Goal: Information Seeking & Learning: Learn about a topic

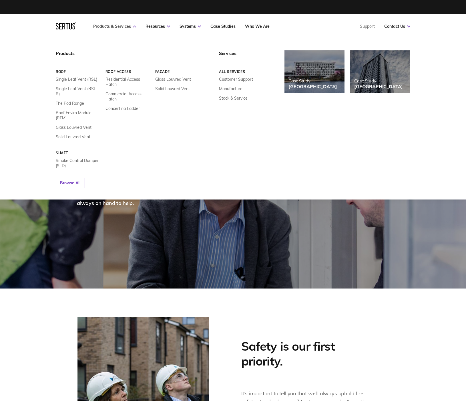
click at [113, 28] on link "Products & Services" at bounding box center [114, 26] width 43 height 5
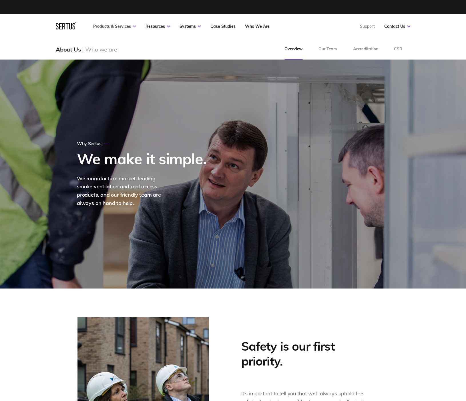
click at [109, 26] on link "Products & Services" at bounding box center [114, 26] width 43 height 5
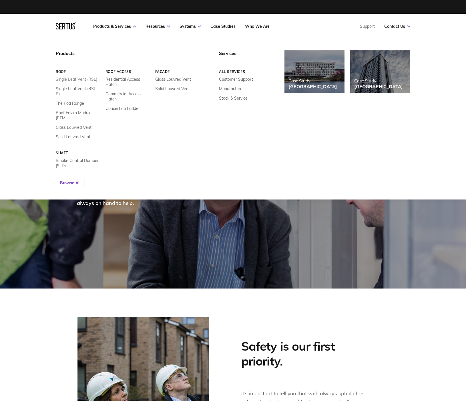
click at [73, 78] on link "Single Leaf Vent (RSL)" at bounding box center [76, 79] width 41 height 5
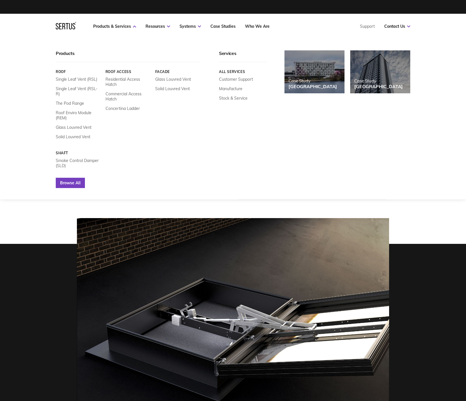
click at [71, 178] on link "Browse All" at bounding box center [70, 183] width 29 height 10
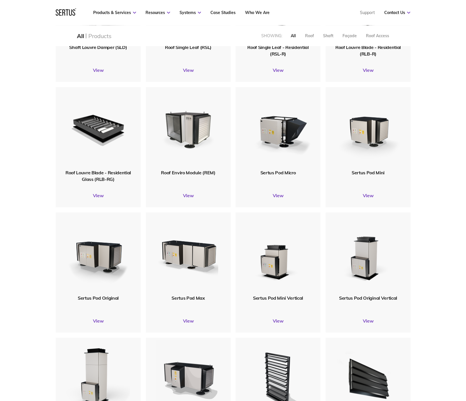
scroll to position [227, 0]
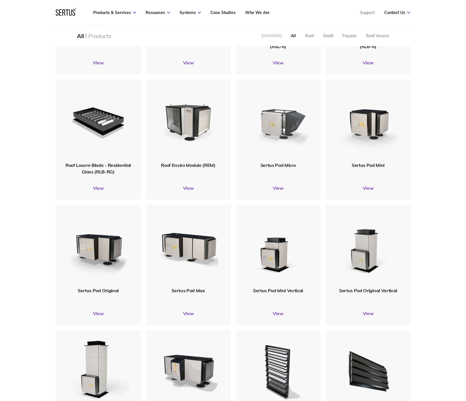
click at [279, 122] on img at bounding box center [277, 120] width 65 height 81
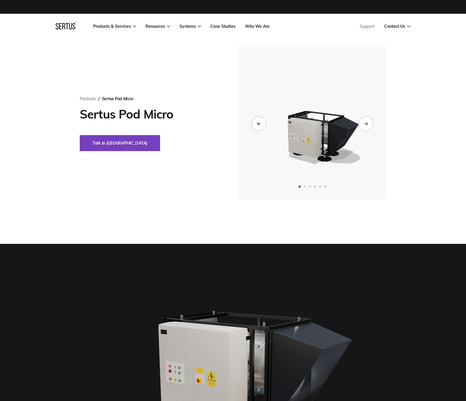
click at [365, 123] on icon "Next slide" at bounding box center [366, 123] width 4 height 3
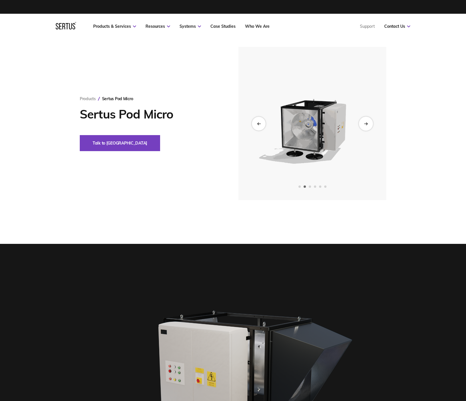
click at [365, 123] on icon "Next slide" at bounding box center [366, 123] width 4 height 3
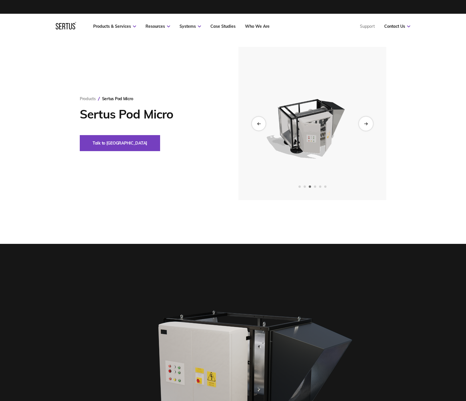
click at [365, 123] on icon "Next slide" at bounding box center [366, 123] width 4 height 3
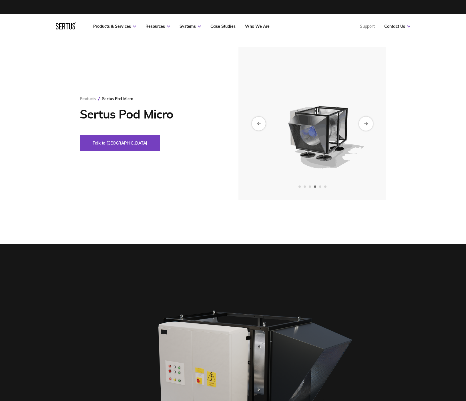
click at [365, 123] on icon "Next slide" at bounding box center [366, 123] width 4 height 3
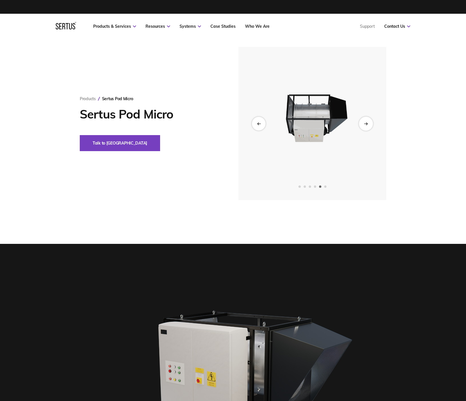
click at [365, 123] on icon "Next slide" at bounding box center [366, 123] width 4 height 3
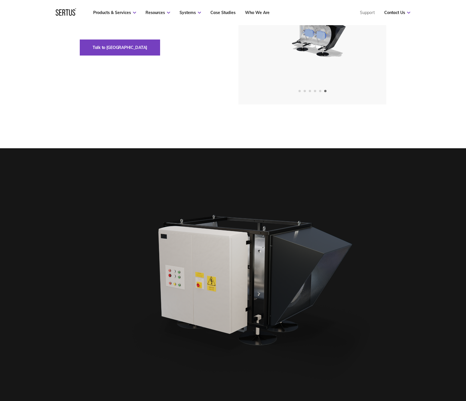
scroll to position [202, 0]
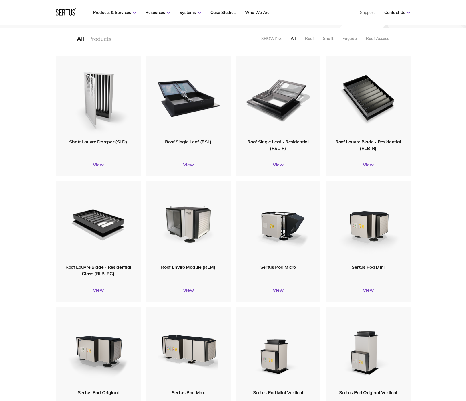
scroll to position [747, 355]
click at [365, 292] on link "View" at bounding box center [368, 290] width 85 height 6
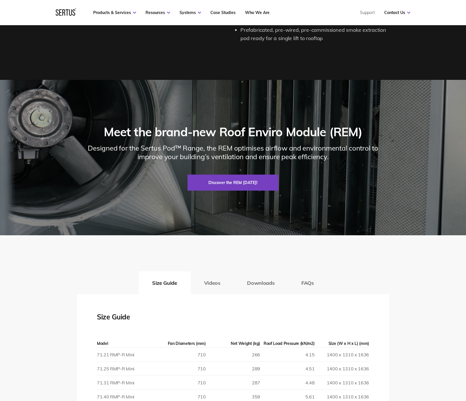
scroll to position [749, 0]
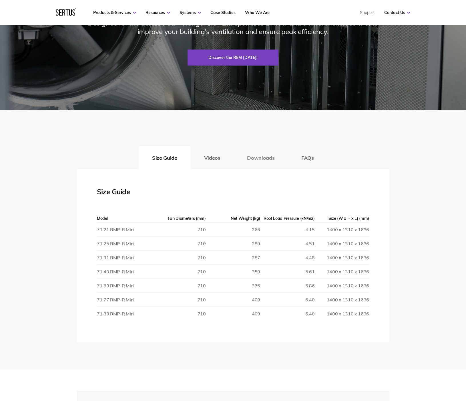
click at [263, 156] on button "Downloads" at bounding box center [261, 157] width 54 height 23
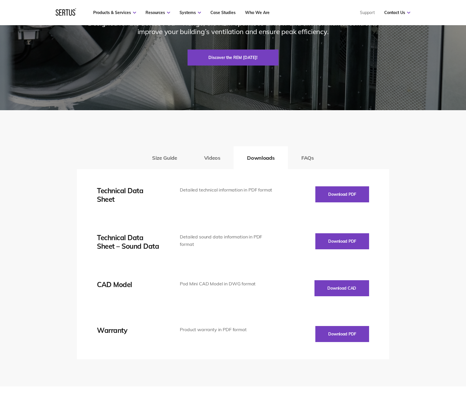
click at [235, 156] on div "Size Guide Videos Downloads FAQs" at bounding box center [233, 157] width 312 height 23
click at [220, 159] on button "Videos" at bounding box center [212, 157] width 43 height 23
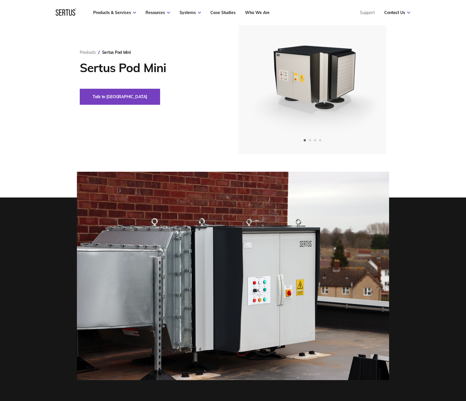
scroll to position [0, 0]
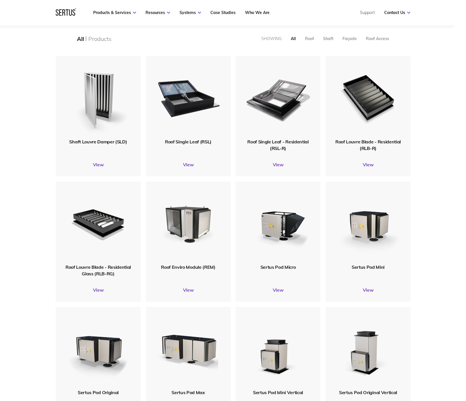
scroll to position [747, 355]
click at [107, 340] on img at bounding box center [97, 347] width 65 height 81
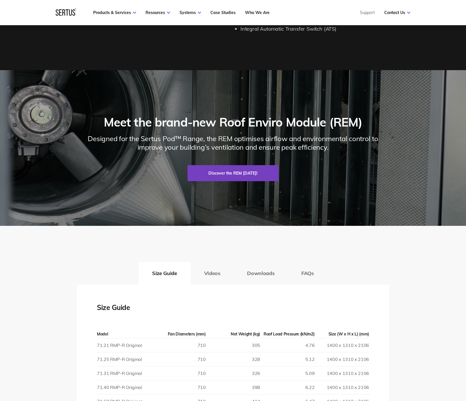
scroll to position [927, 0]
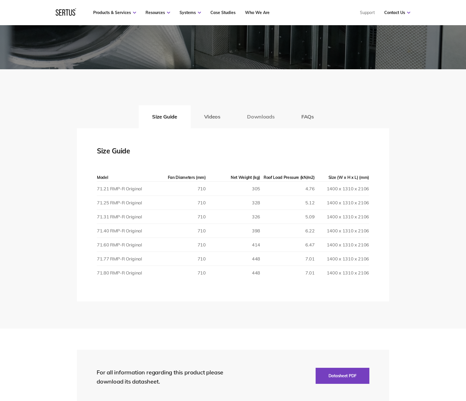
click at [267, 108] on button "Downloads" at bounding box center [261, 116] width 54 height 23
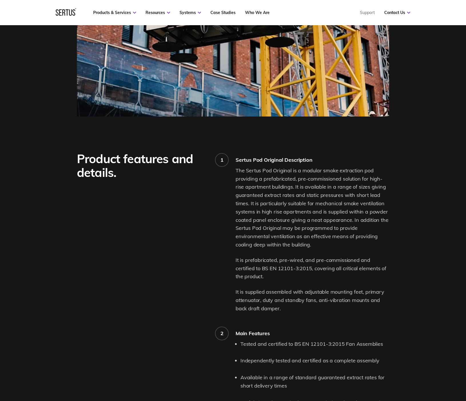
scroll to position [0, 0]
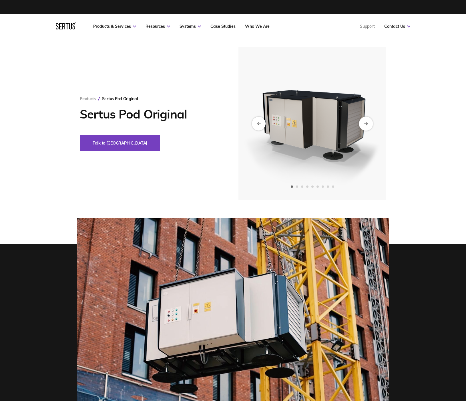
click at [365, 126] on div "Next slide" at bounding box center [366, 123] width 14 height 14
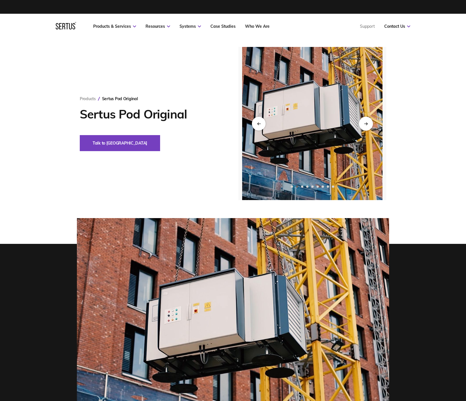
click at [365, 124] on icon "Next slide" at bounding box center [366, 123] width 4 height 3
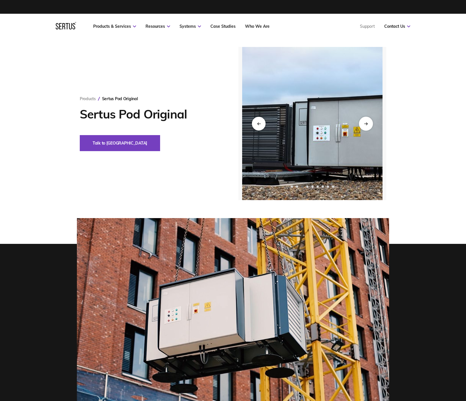
click at [365, 124] on icon "Next slide" at bounding box center [366, 123] width 4 height 3
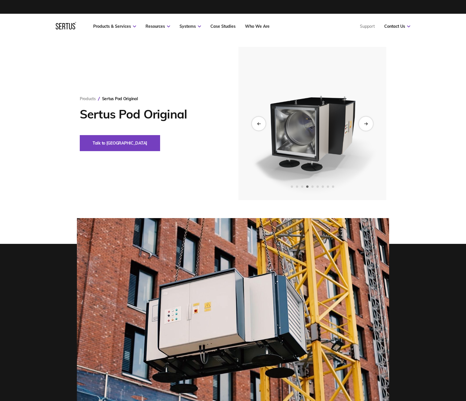
click at [365, 124] on icon "Next slide" at bounding box center [366, 123] width 4 height 3
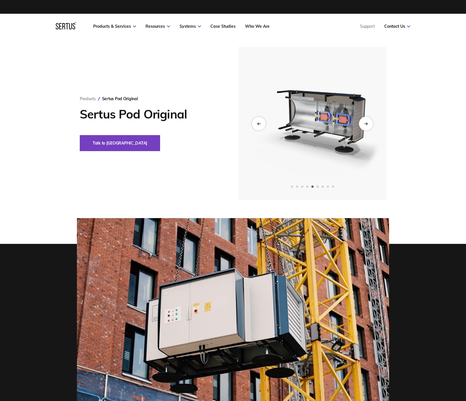
click at [365, 124] on icon "Next slide" at bounding box center [366, 123] width 4 height 3
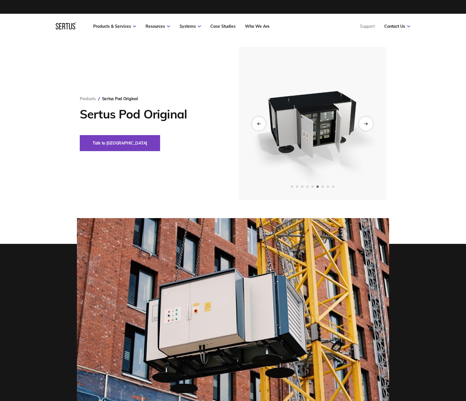
click at [365, 124] on icon "Next slide" at bounding box center [366, 123] width 4 height 3
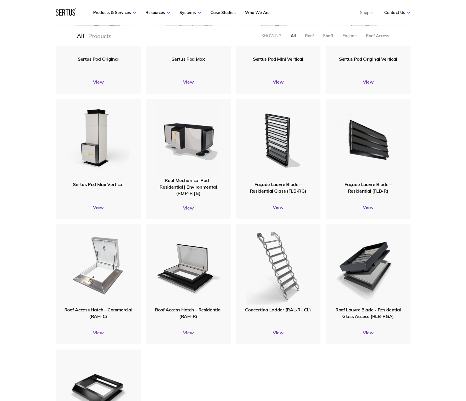
scroll to position [351, 0]
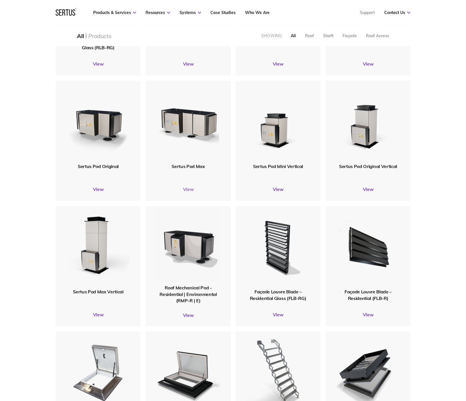
click at [185, 189] on link "View" at bounding box center [188, 189] width 85 height 6
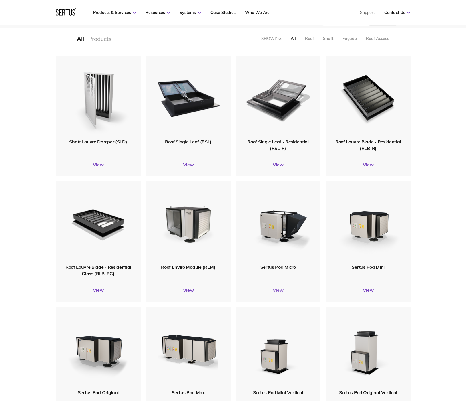
click at [280, 291] on link "View" at bounding box center [278, 290] width 85 height 6
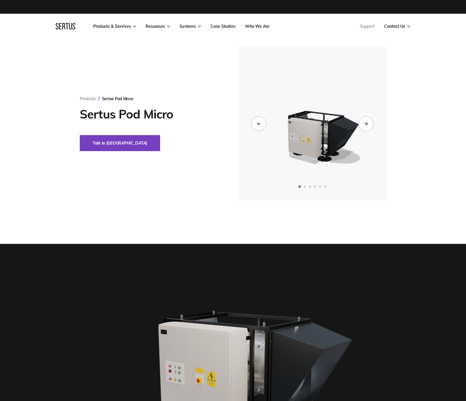
click at [363, 127] on div "Next slide" at bounding box center [366, 123] width 14 height 14
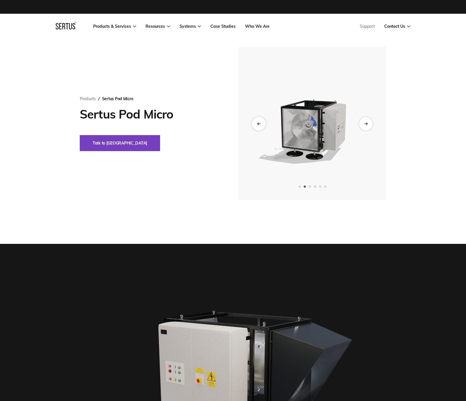
click at [261, 125] on div "Previous slide" at bounding box center [259, 123] width 14 height 14
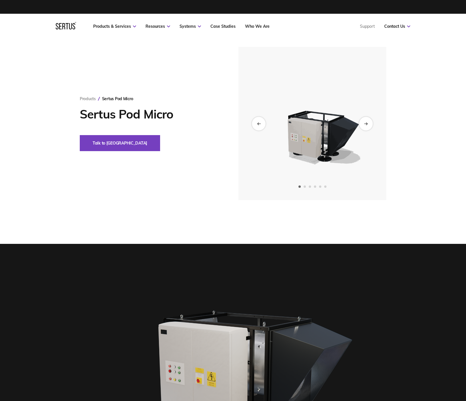
scroll to position [70, 0]
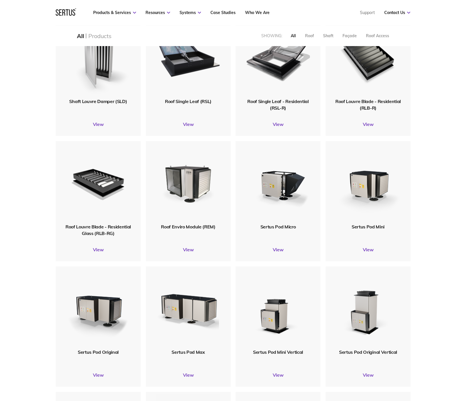
scroll to position [248, 0]
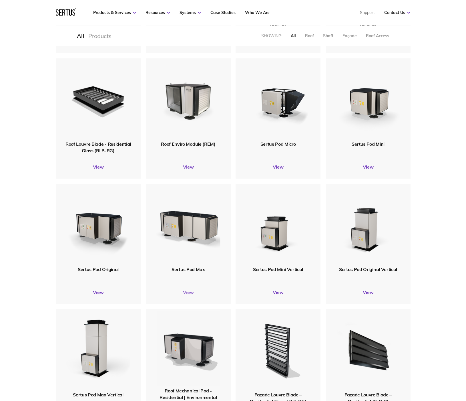
click at [190, 292] on link "View" at bounding box center [188, 292] width 85 height 6
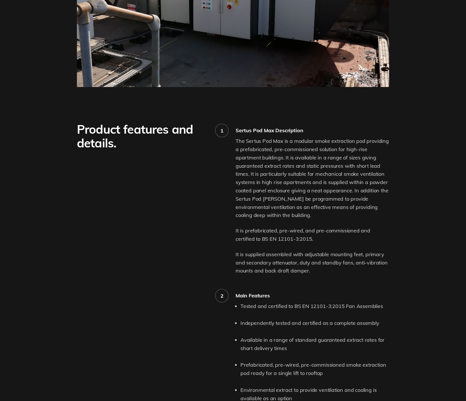
scroll to position [395, 0]
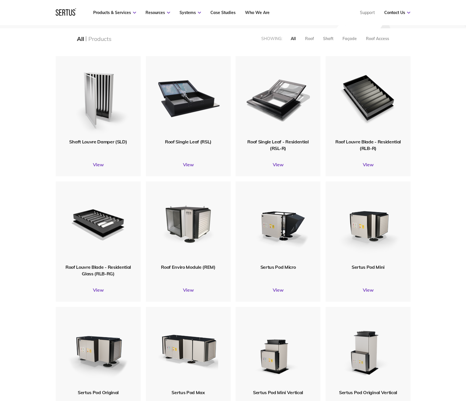
scroll to position [747, 355]
click at [369, 290] on link "View" at bounding box center [368, 290] width 85 height 6
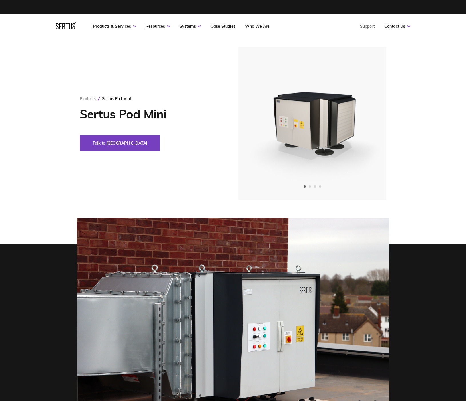
click at [316, 101] on img at bounding box center [312, 123] width 140 height 153
click at [316, 111] on img at bounding box center [312, 123] width 140 height 153
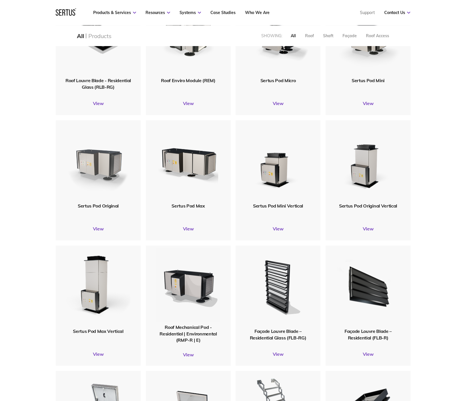
scroll to position [213, 0]
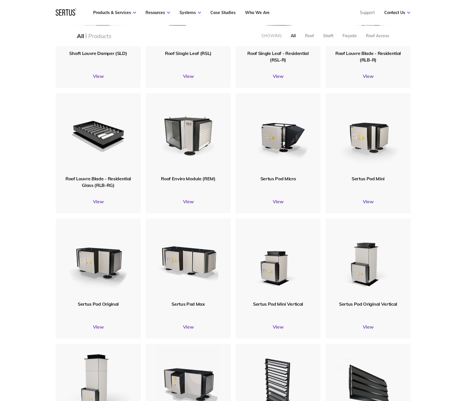
click at [191, 204] on div "Roof Enviro Module (REM) View" at bounding box center [188, 153] width 85 height 120
click at [190, 202] on link "View" at bounding box center [188, 201] width 85 height 6
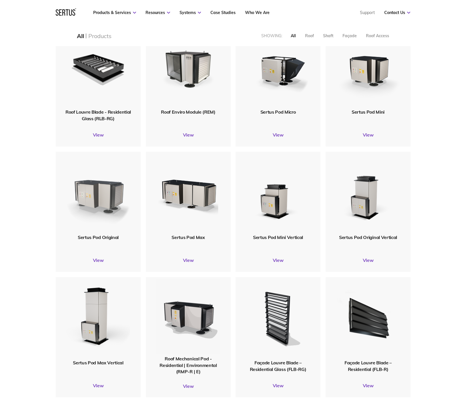
scroll to position [287, 0]
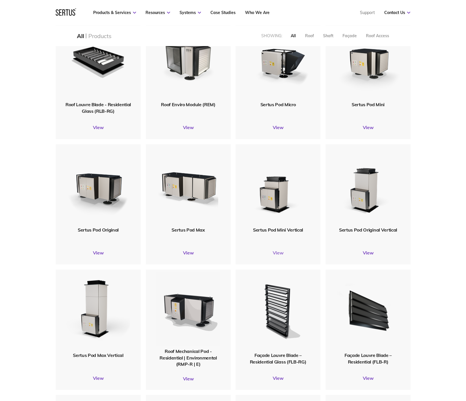
click at [277, 253] on link "View" at bounding box center [278, 253] width 85 height 6
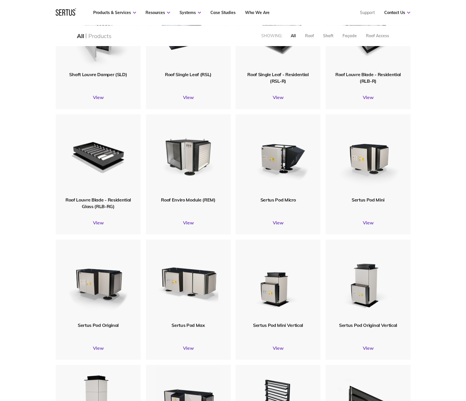
scroll to position [225, 0]
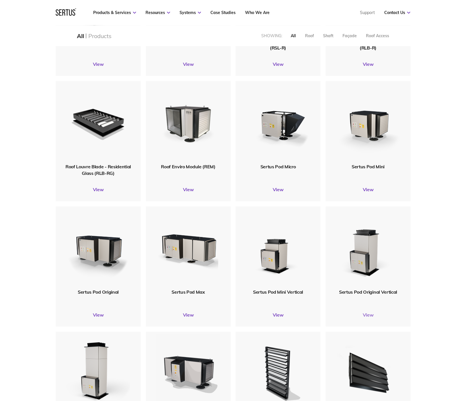
click at [371, 315] on link "View" at bounding box center [368, 315] width 85 height 6
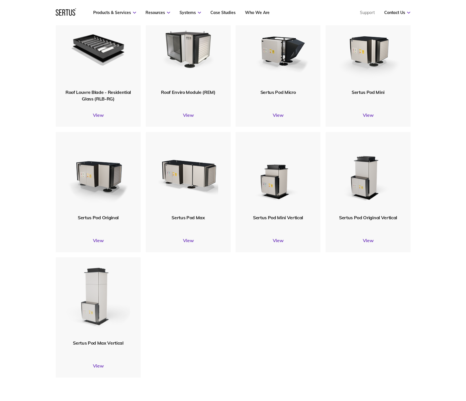
scroll to position [735, 355]
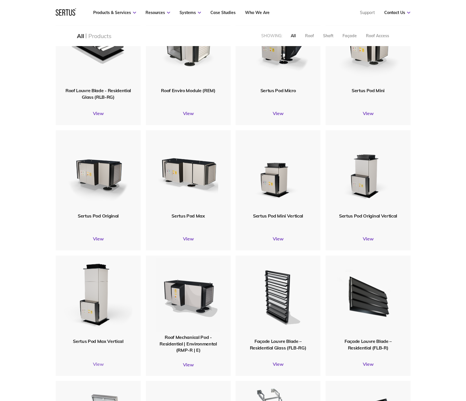
click at [100, 363] on link "View" at bounding box center [98, 364] width 85 height 6
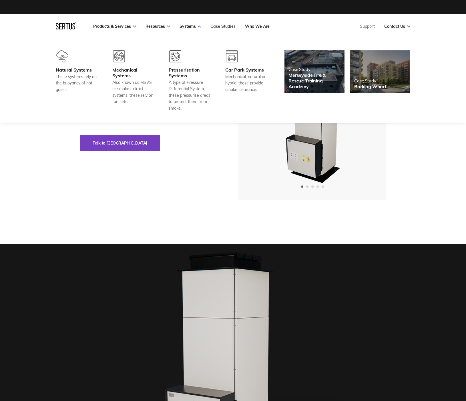
click at [228, 26] on link "Case Studies" at bounding box center [222, 26] width 25 height 5
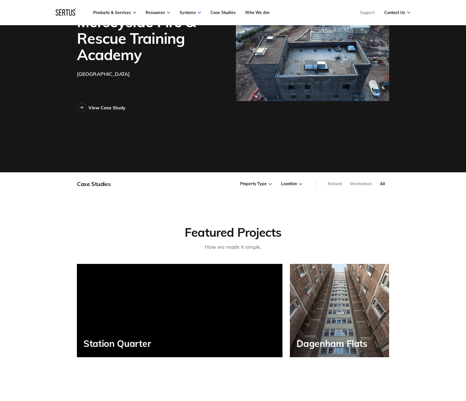
scroll to position [177, 0]
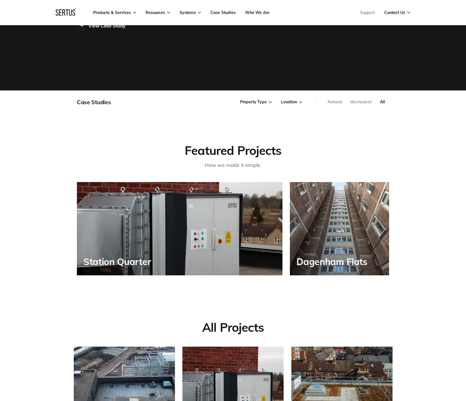
click at [201, 221] on div "Station Quarter" at bounding box center [180, 228] width 206 height 93
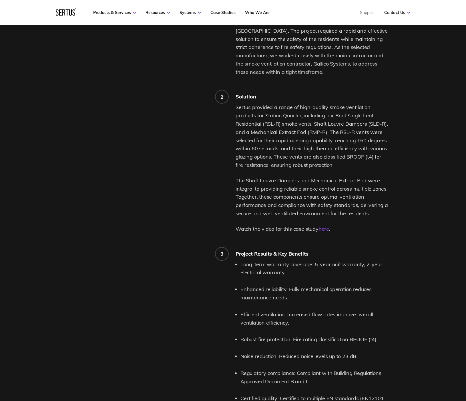
scroll to position [865, 0]
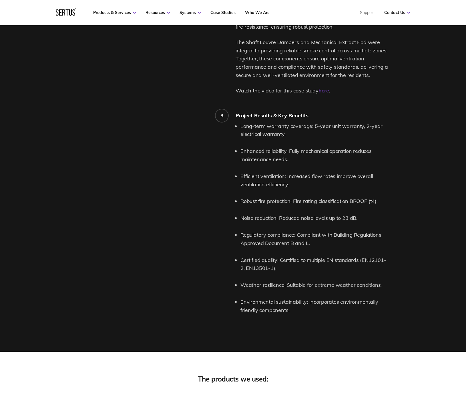
click at [322, 91] on link "here" at bounding box center [324, 90] width 11 height 7
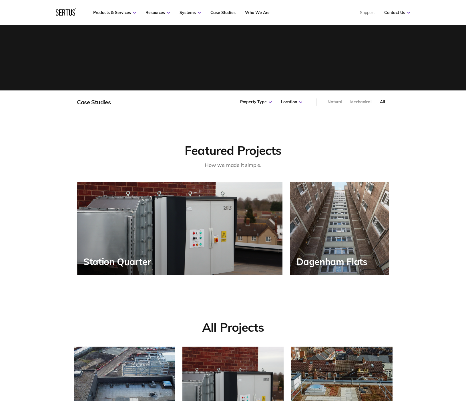
scroll to position [405, 319]
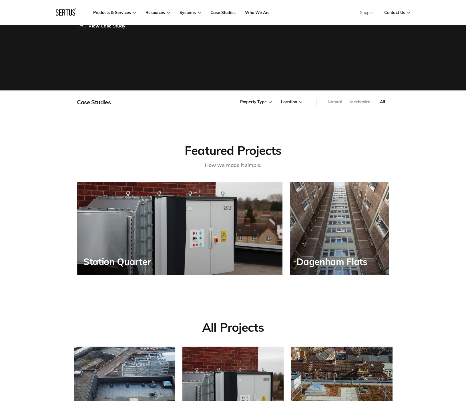
click at [341, 252] on div "Dagenham Flats" at bounding box center [339, 228] width 99 height 93
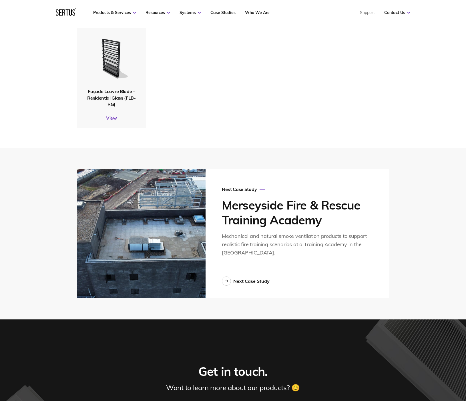
scroll to position [1553, 0]
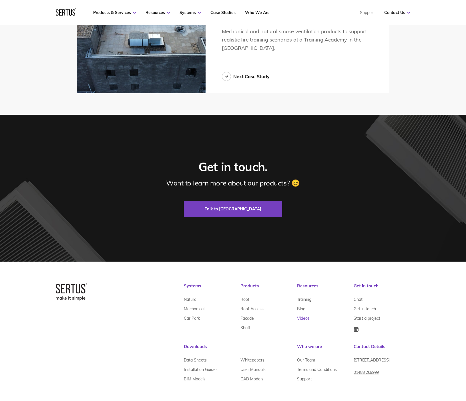
click at [305, 313] on link "Videos" at bounding box center [303, 317] width 13 height 9
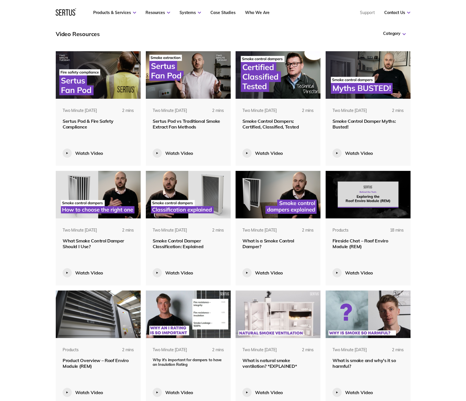
scroll to position [323, 0]
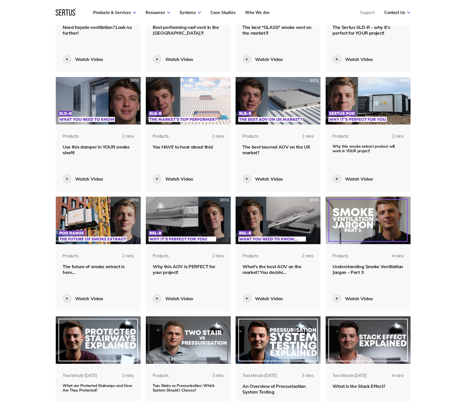
scroll to position [845, 0]
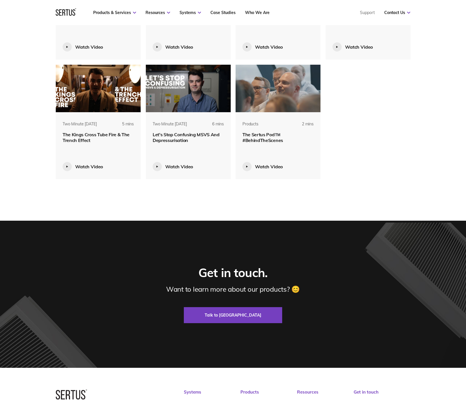
scroll to position [2864, 0]
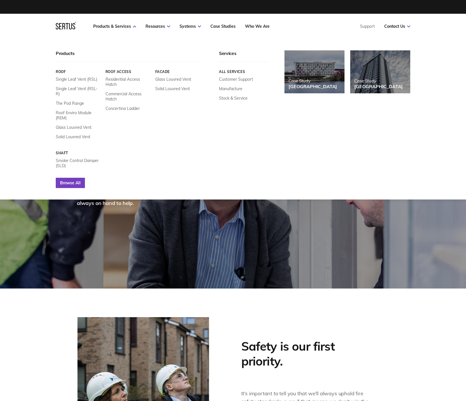
click at [77, 178] on link "Browse All" at bounding box center [70, 183] width 29 height 10
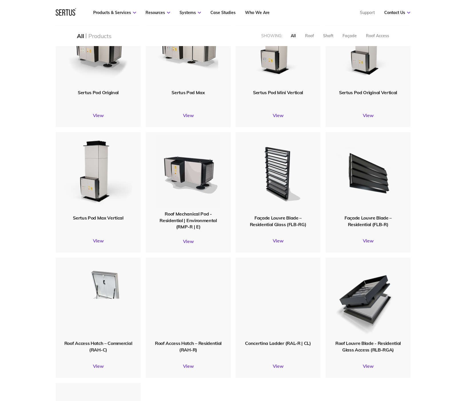
scroll to position [534, 0]
